Goal: Find specific page/section: Find specific page/section

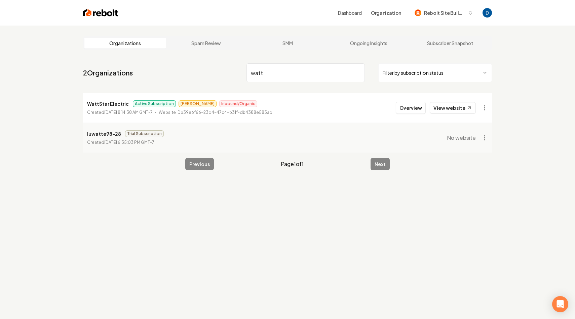
type input "watt"
click at [100, 103] on p "WattStar Electric" at bounding box center [108, 104] width 42 height 8
copy p "WattStar Electric"
